Goal: Navigation & Orientation: Find specific page/section

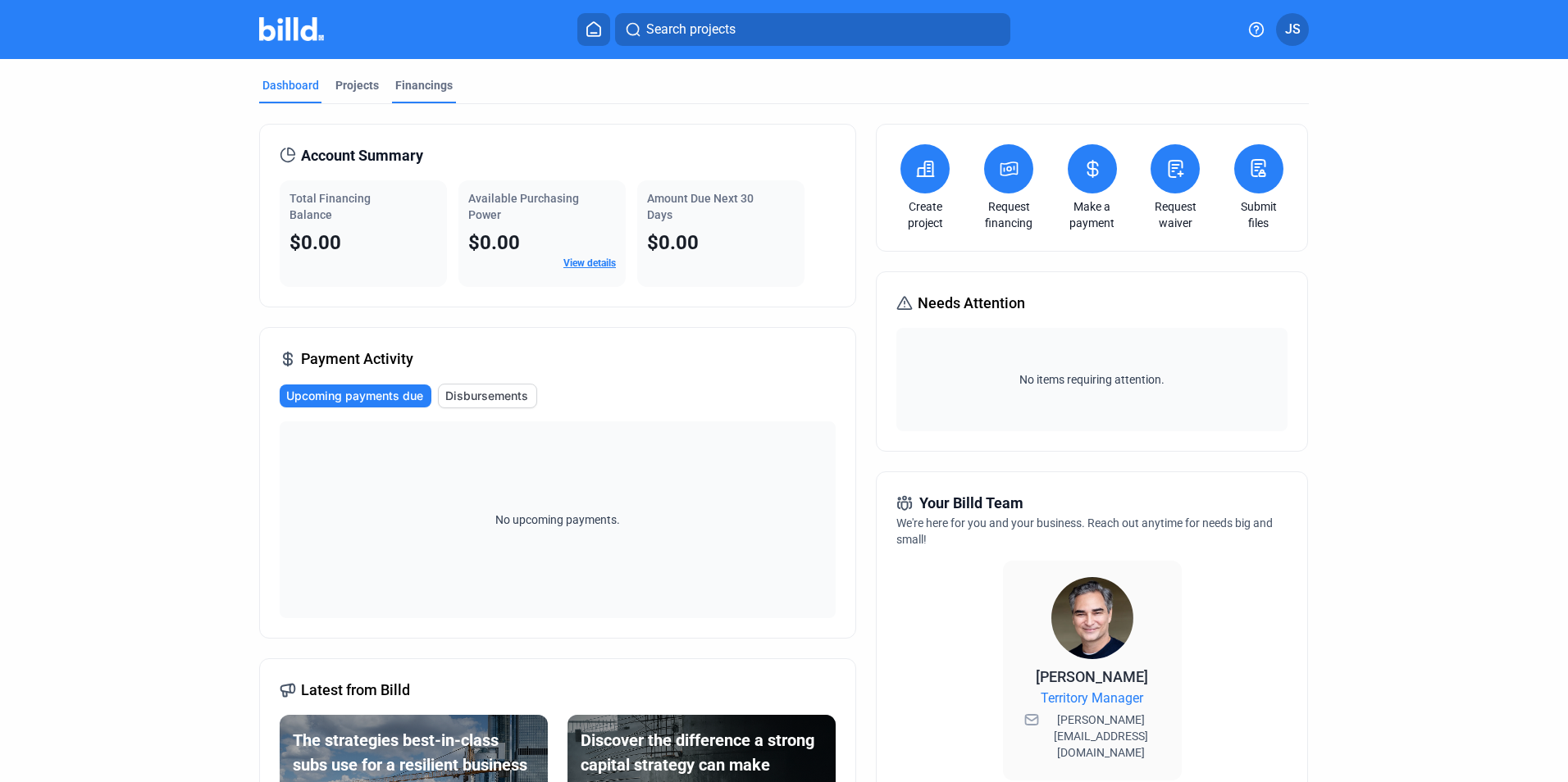
click at [422, 82] on div "Financings" at bounding box center [424, 85] width 57 height 17
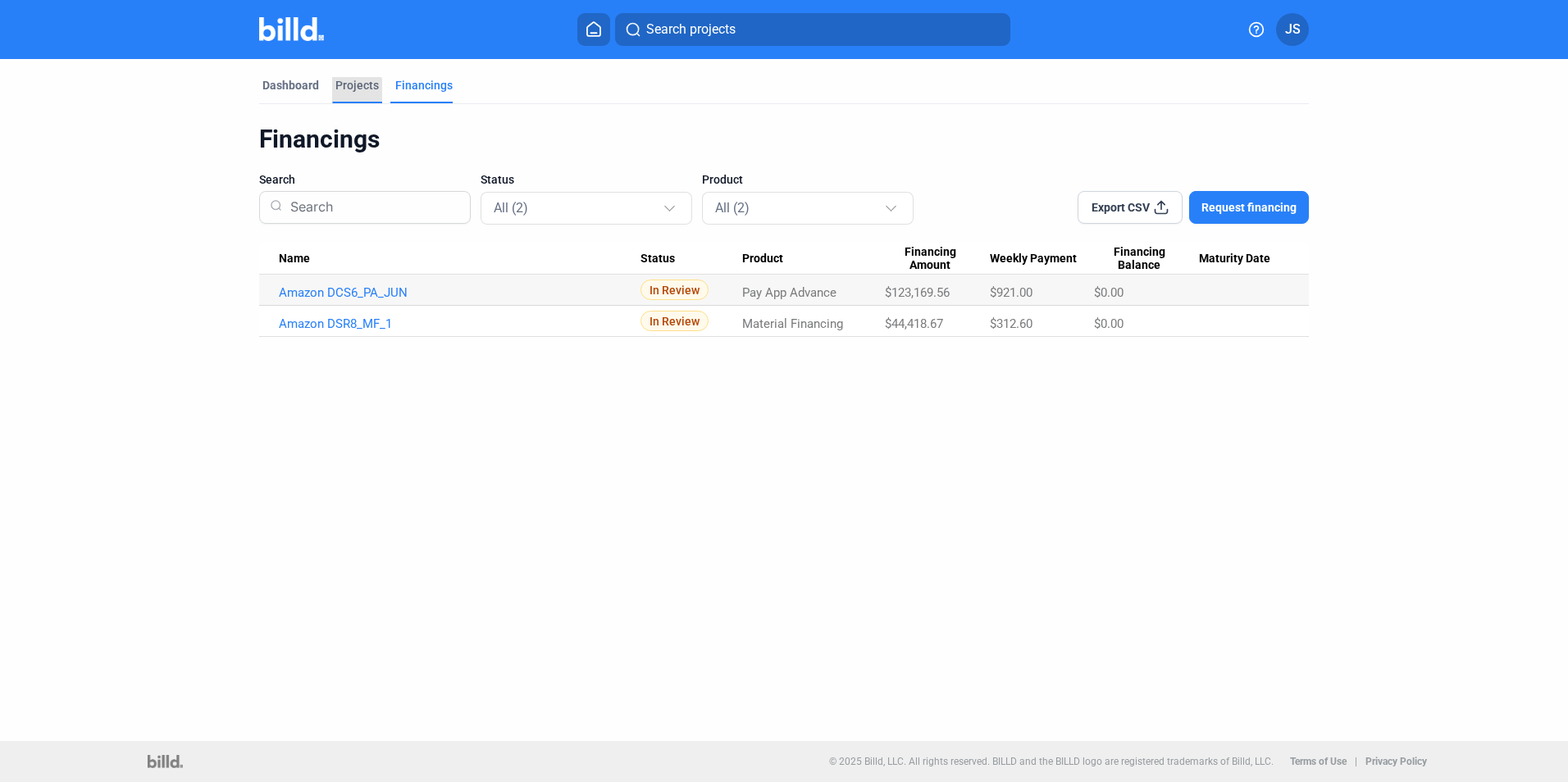
click at [356, 98] on div "Projects" at bounding box center [357, 90] width 50 height 26
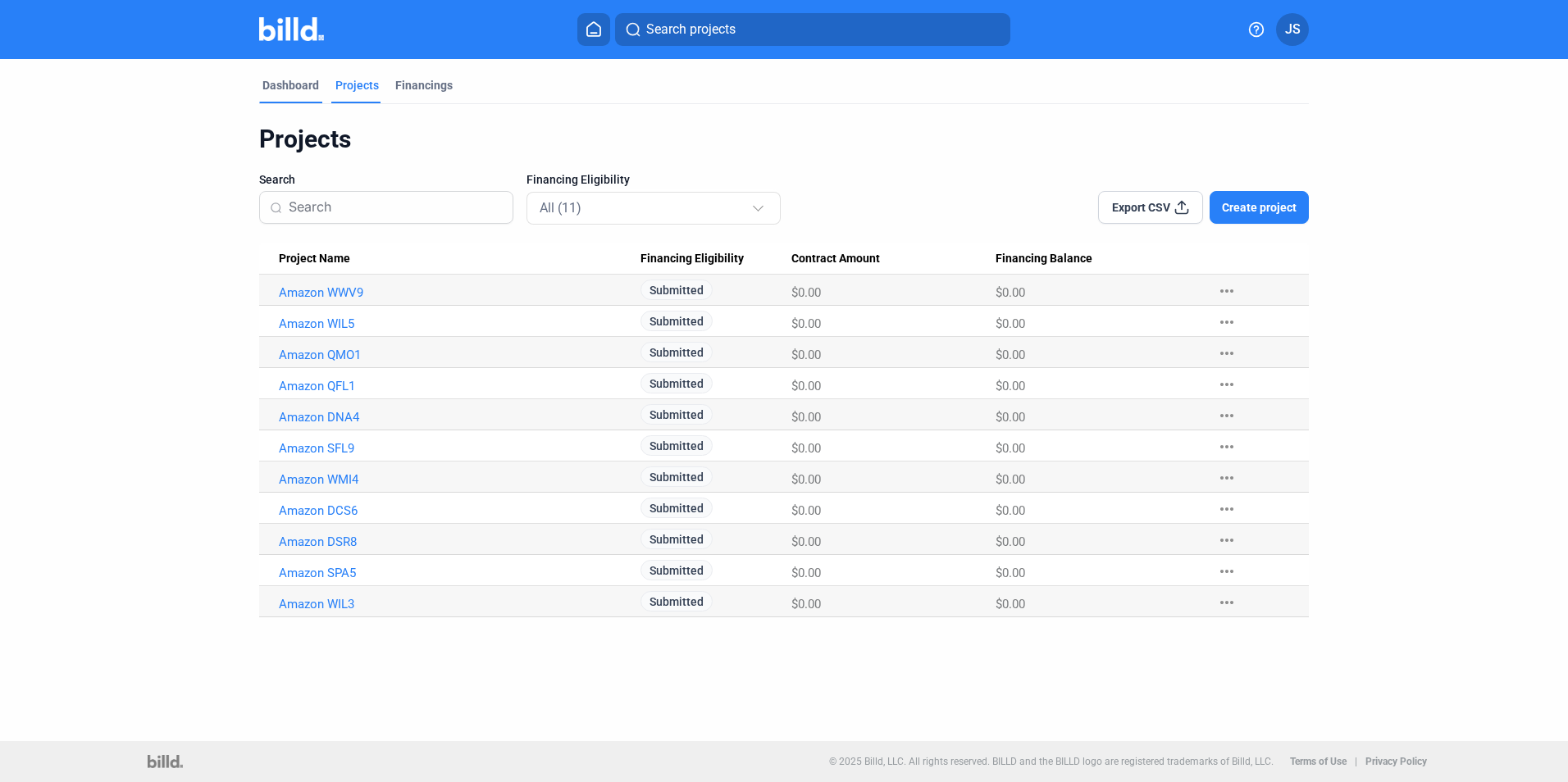
click at [289, 81] on div "Dashboard" at bounding box center [290, 85] width 56 height 17
